Goal: Register for event/course

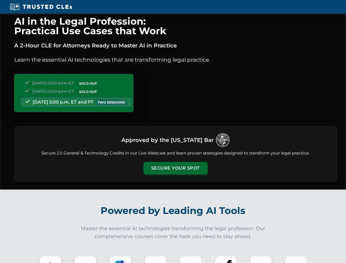
click at [175, 168] on button "Secure Your Spot" at bounding box center [176, 168] width 64 height 13
click at [50, 260] on img at bounding box center [50, 267] width 16 height 16
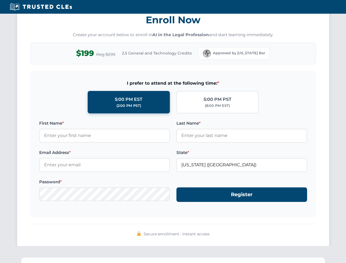
scroll to position [538, 0]
